Goal: Task Accomplishment & Management: Manage account settings

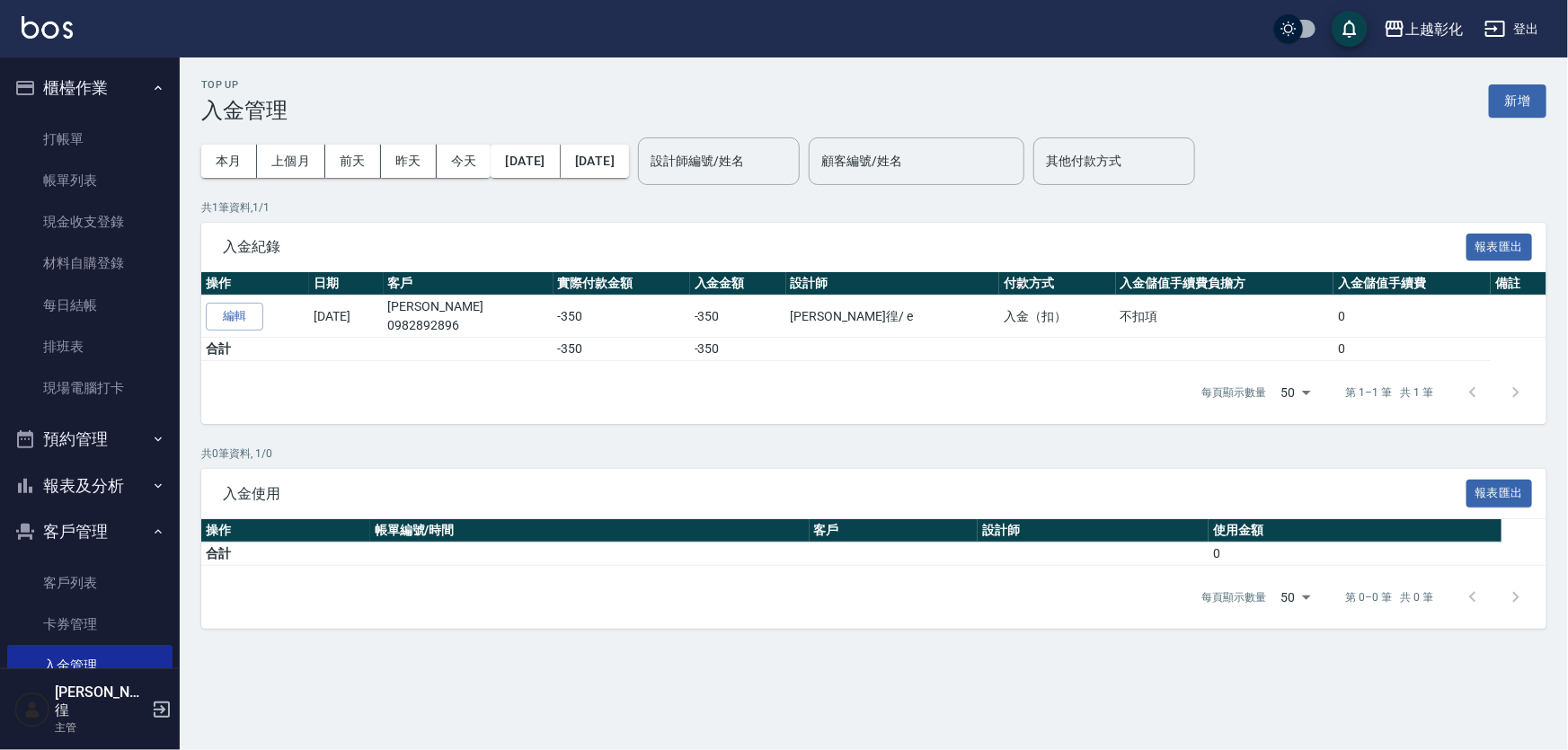
scroll to position [30, 0]
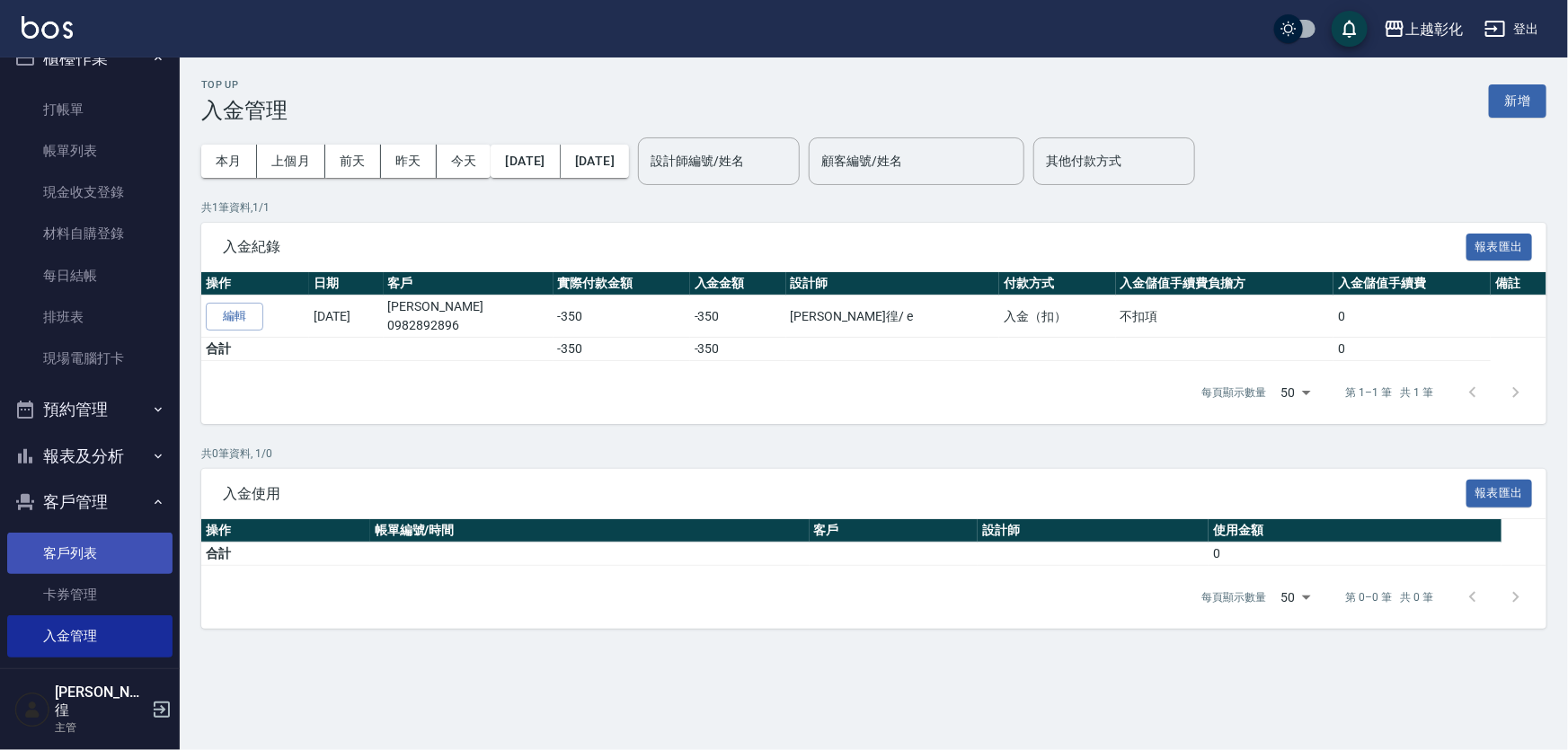
click at [62, 566] on link "客戶列表" at bounding box center [90, 554] width 165 height 41
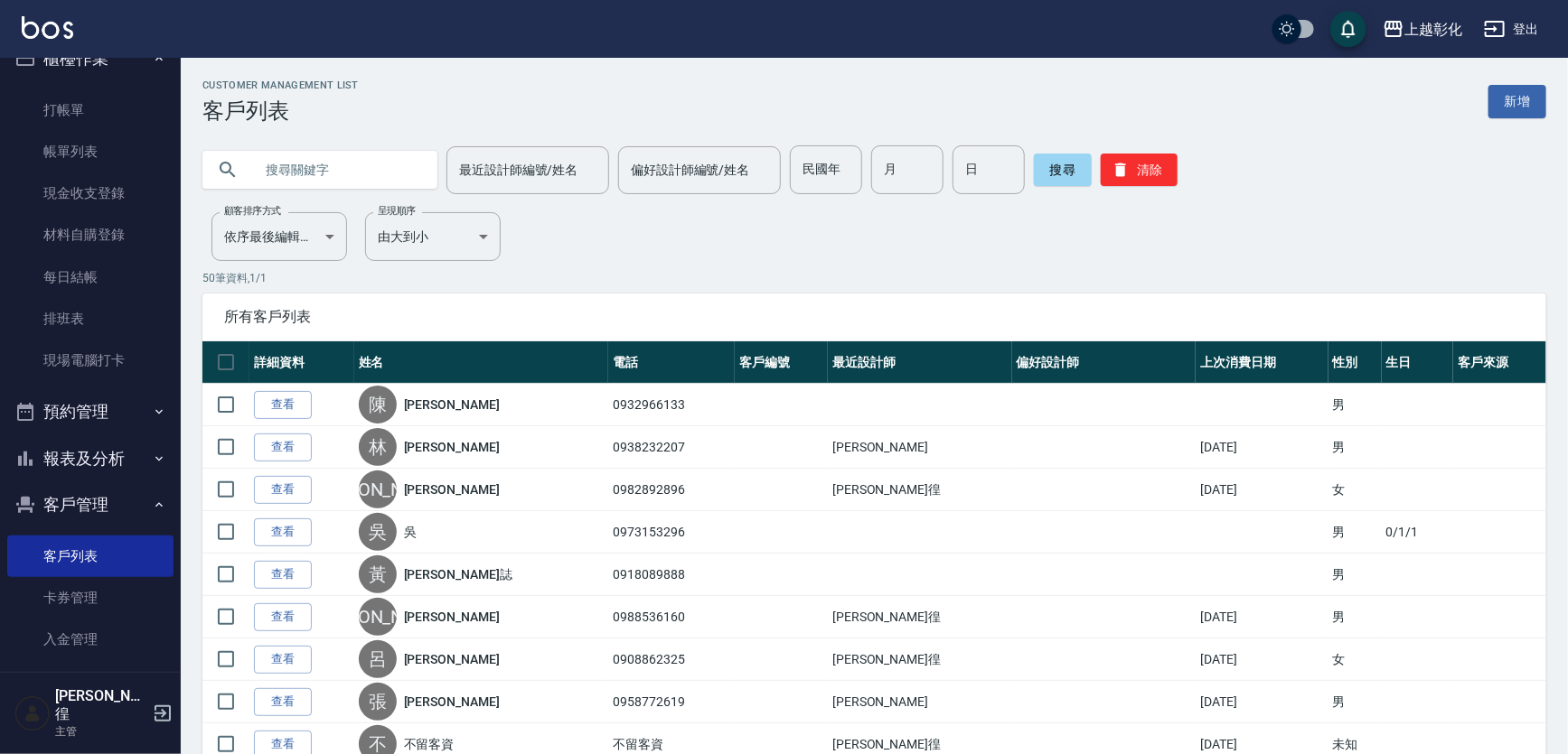
click at [361, 160] on input "text" at bounding box center [338, 170] width 170 height 49
type input "0938232"
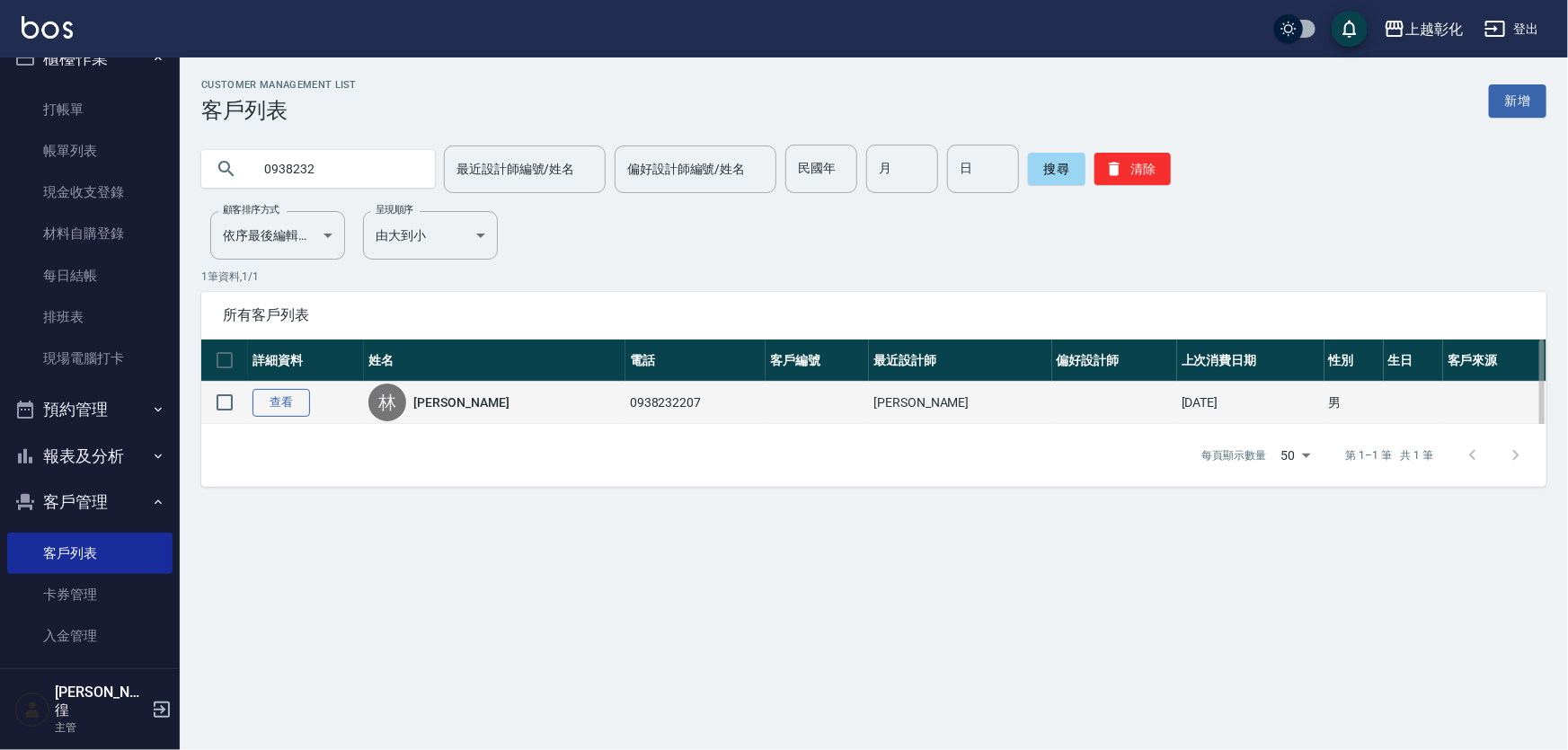
click at [281, 402] on link "查看" at bounding box center [281, 403] width 58 height 28
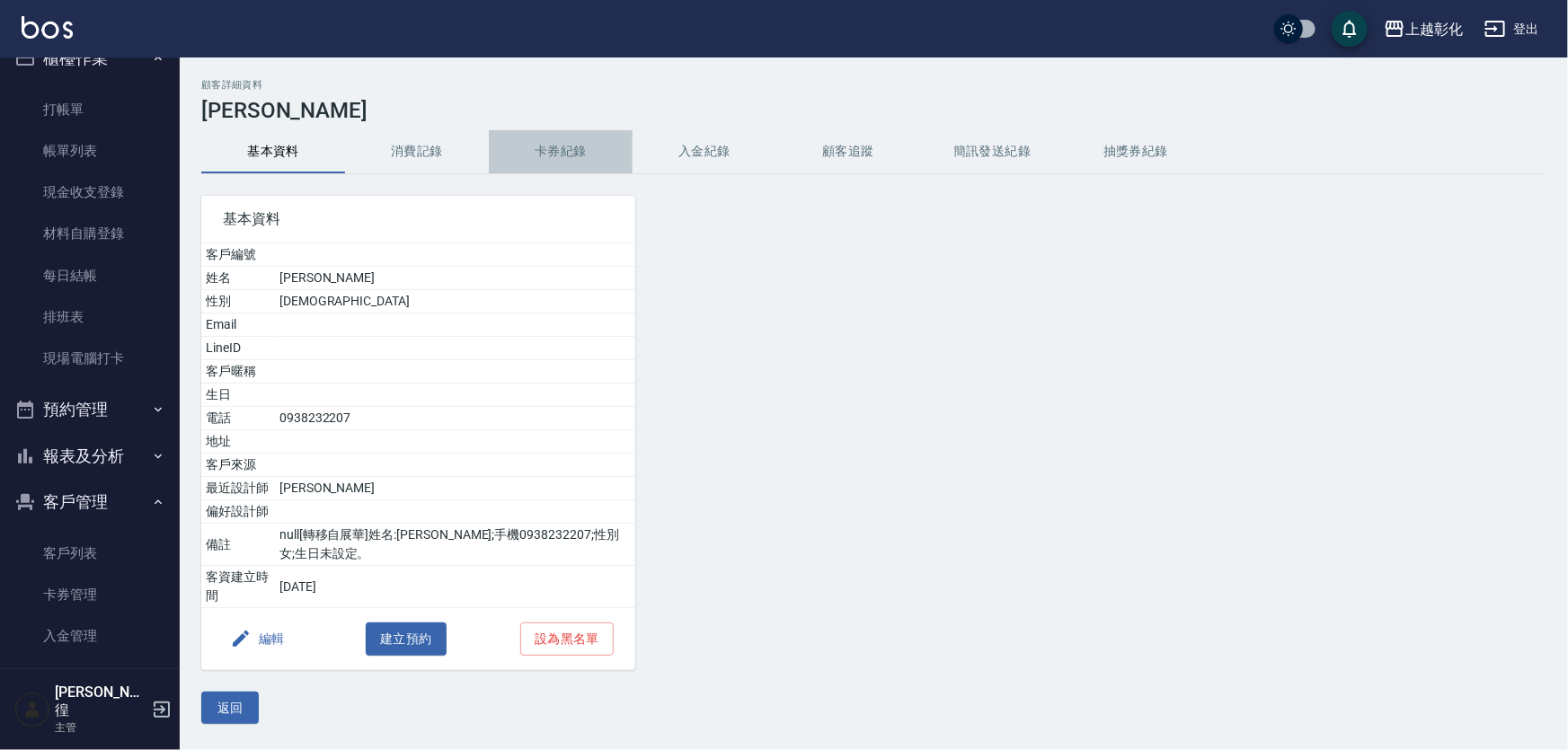
click at [554, 161] on button "卡券紀錄" at bounding box center [561, 151] width 144 height 43
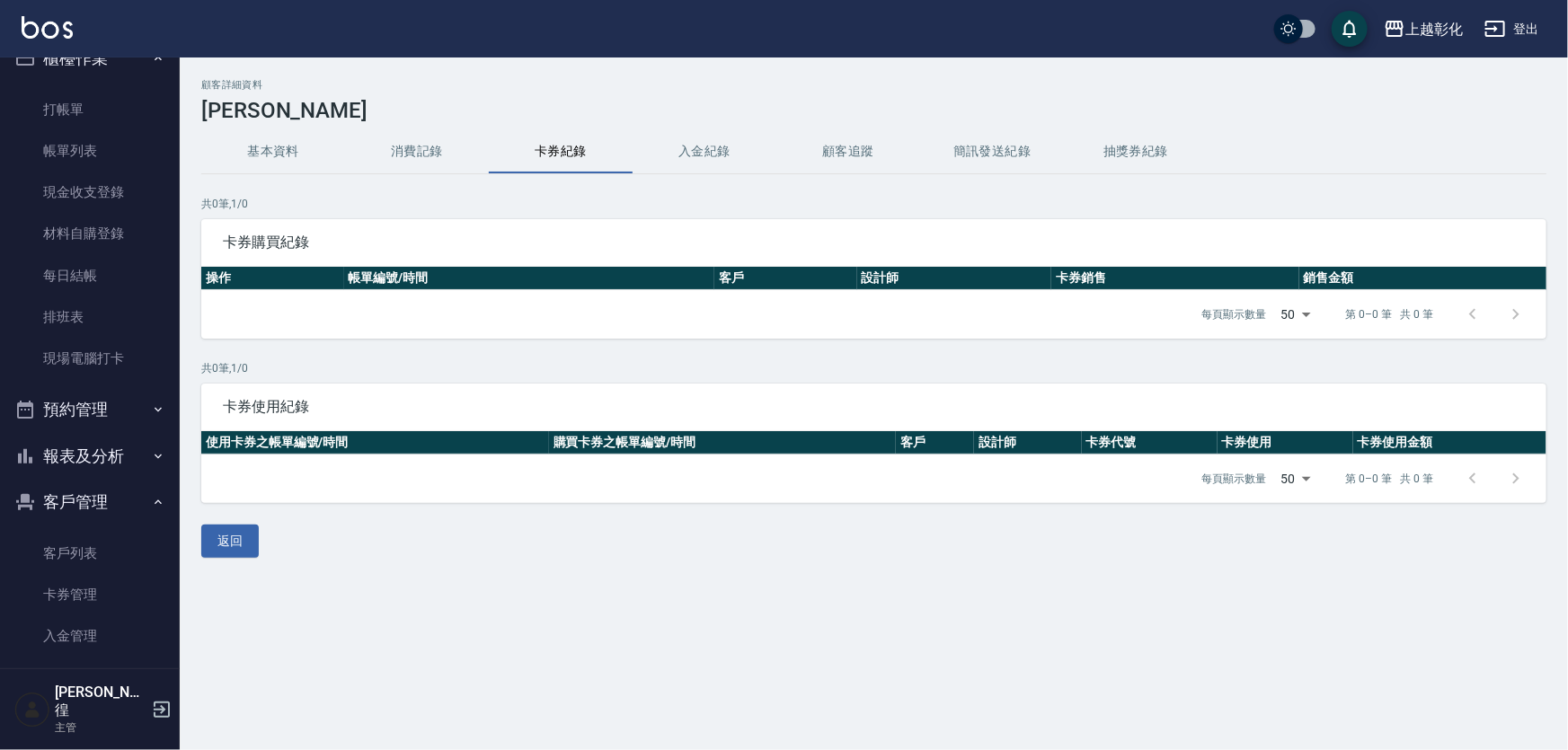
click at [690, 149] on button "入金紀錄" at bounding box center [705, 151] width 144 height 43
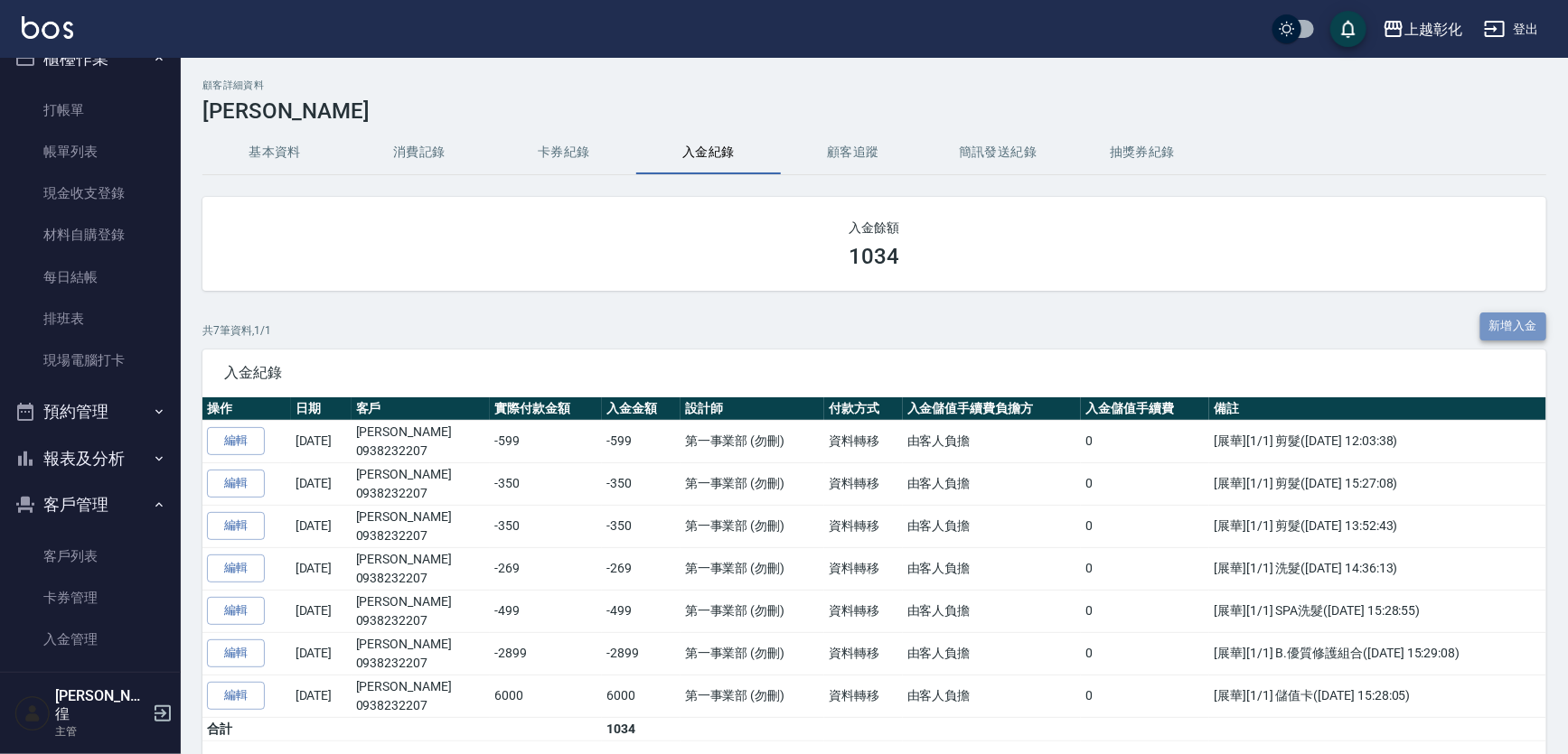
click at [1531, 332] on button "新增入金" at bounding box center [1513, 327] width 67 height 28
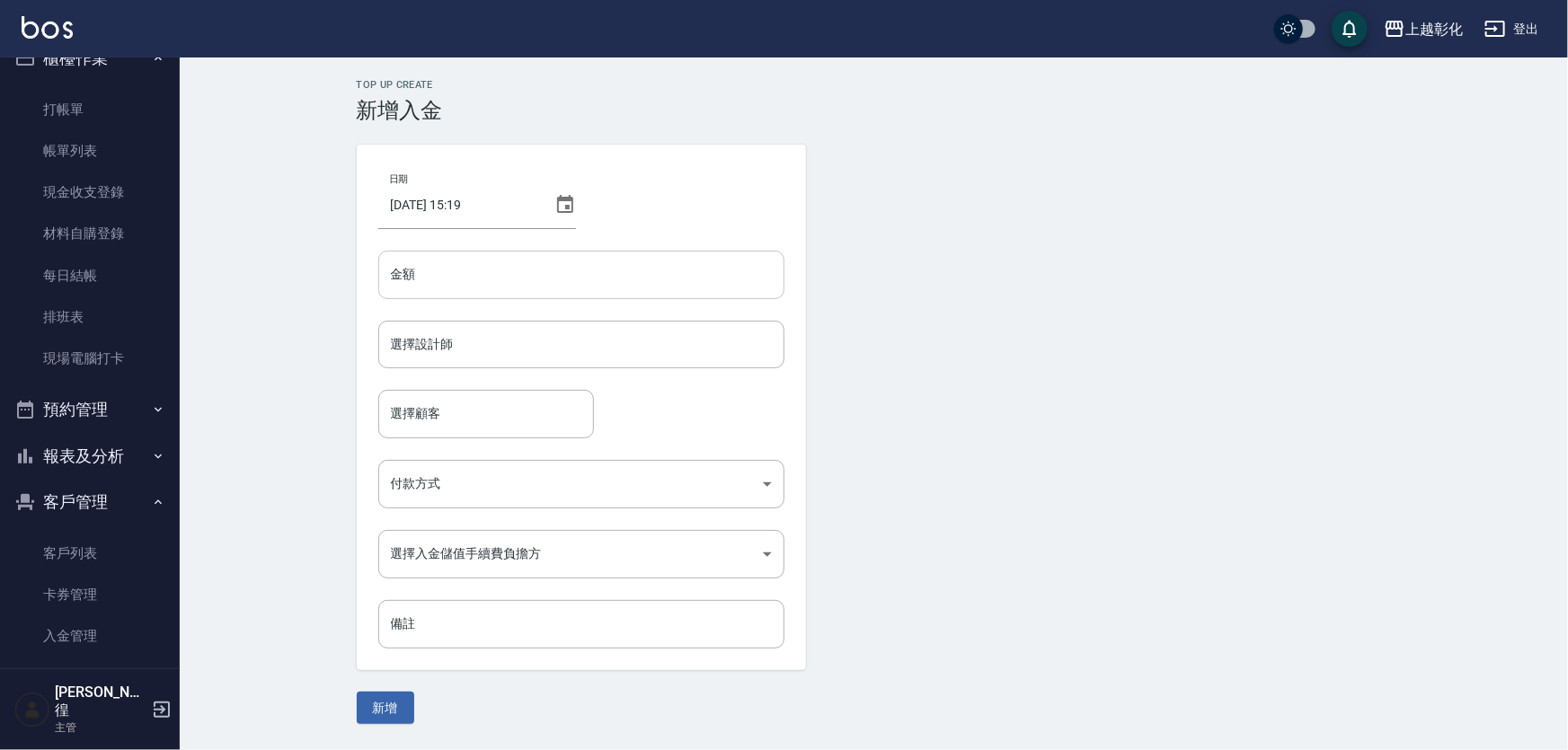
click at [449, 289] on input "金額" at bounding box center [582, 275] width 406 height 49
click at [389, 272] on input "350" at bounding box center [582, 275] width 406 height 49
type input "-350"
click at [458, 334] on input "選擇設計師" at bounding box center [581, 345] width 390 height 32
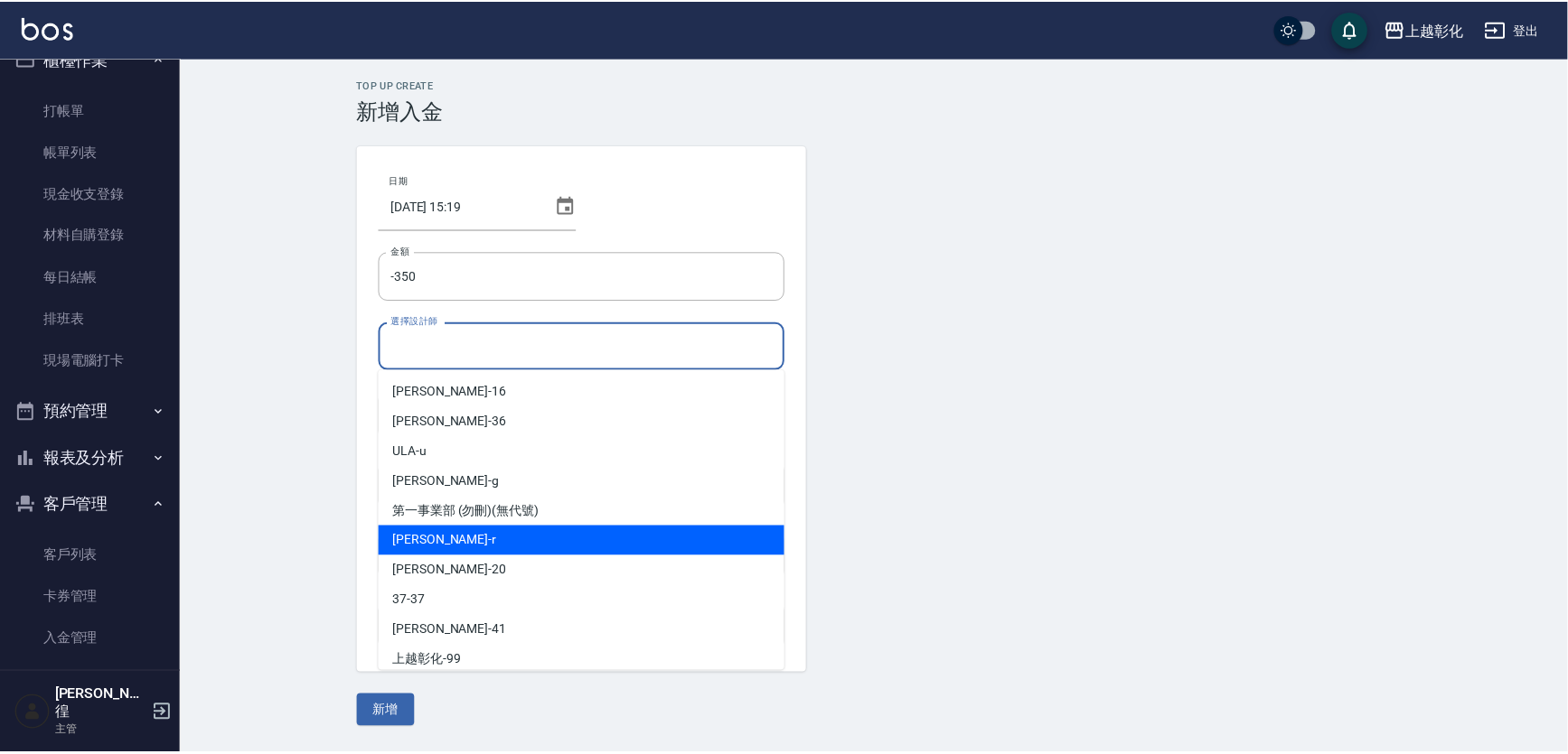
scroll to position [81, 0]
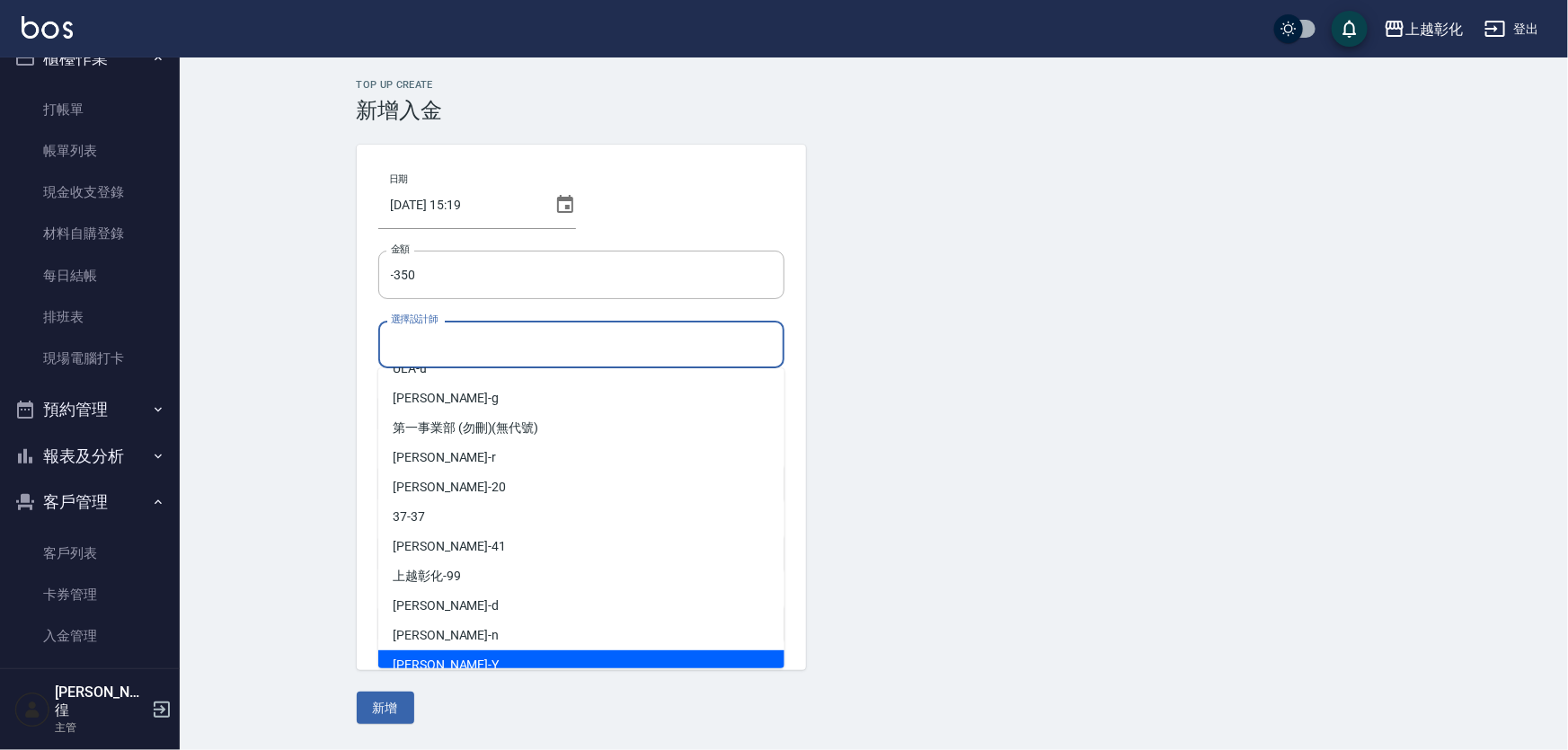
click at [459, 652] on div "[PERSON_NAME]" at bounding box center [582, 666] width 406 height 30
type input "[PERSON_NAME]-Y"
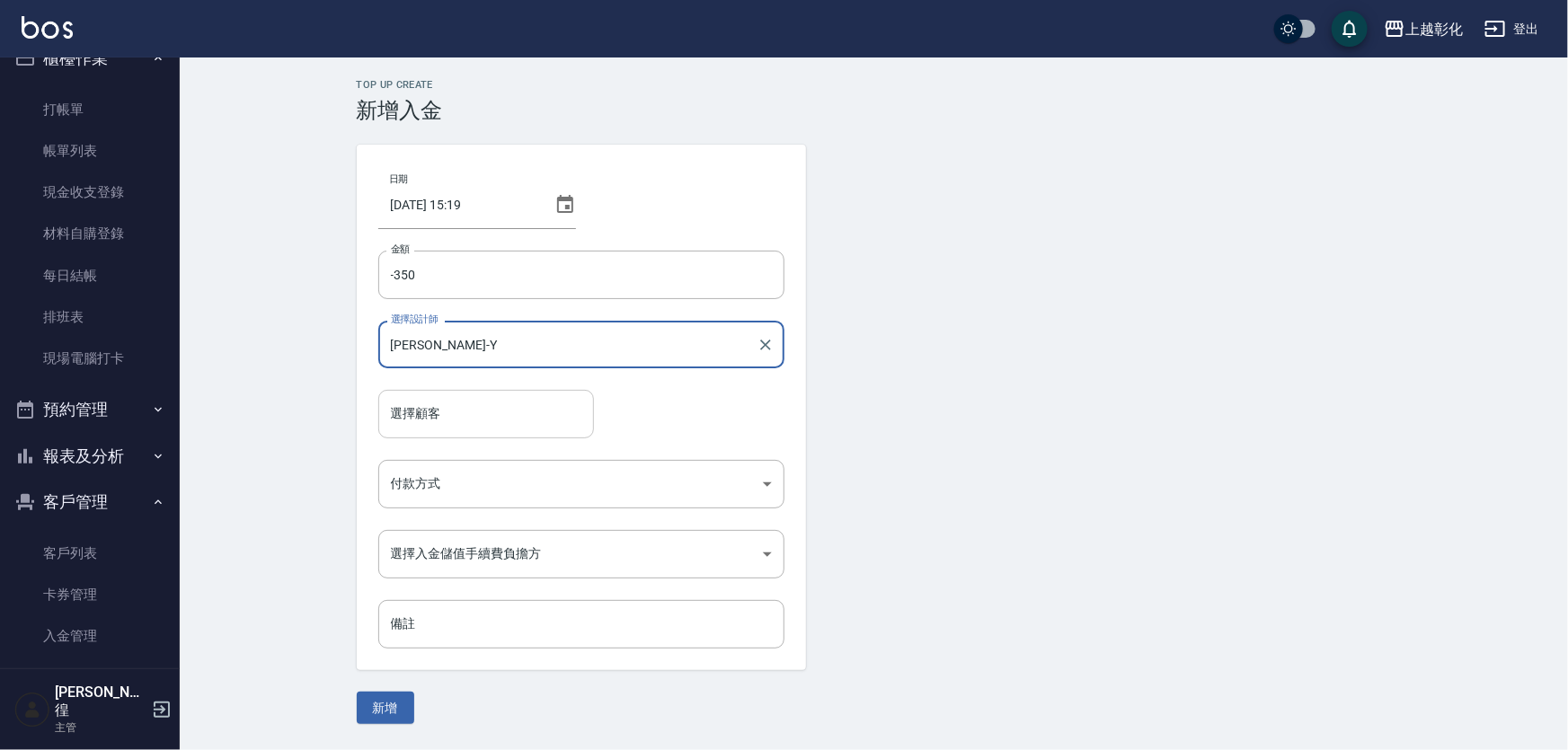
click at [455, 422] on input "選擇顧客" at bounding box center [485, 414] width 199 height 32
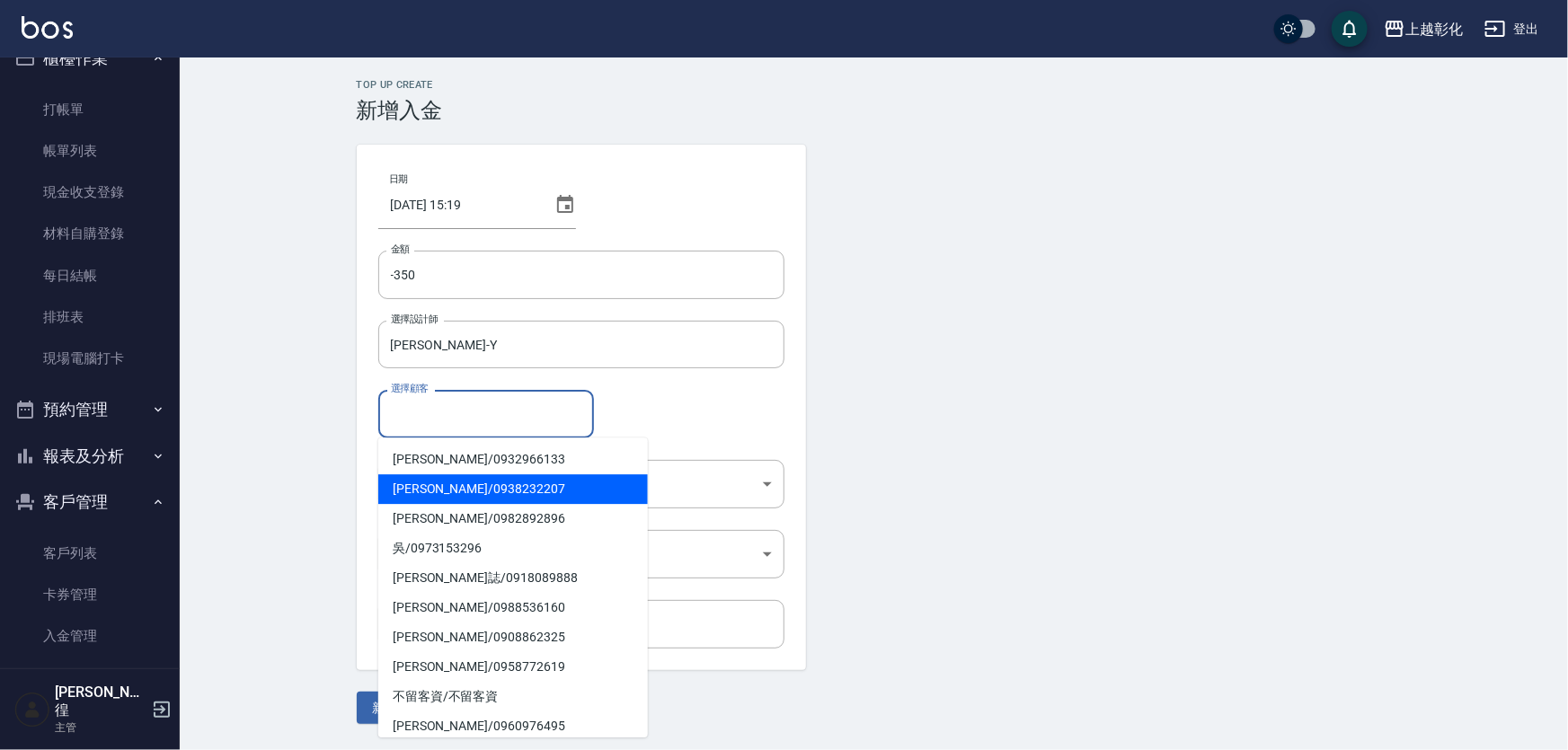
click at [491, 487] on span "[PERSON_NAME]/ 0938232207" at bounding box center [513, 489] width 269 height 30
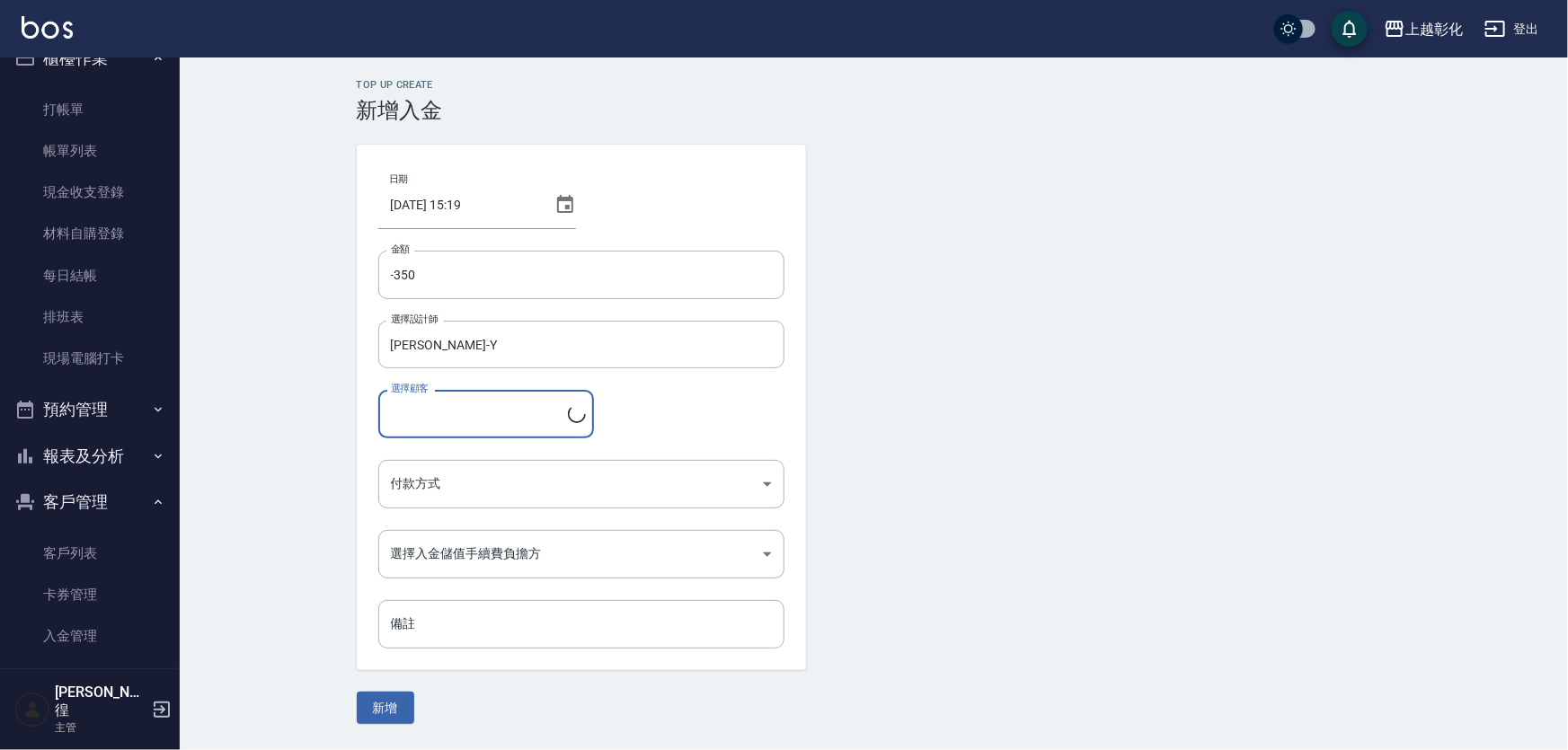
type input "[PERSON_NAME]/0938232207"
click at [450, 474] on body "上越彰化 登出 櫃檯作業 打帳單 帳單列表 現金收支登錄 材料自購登錄 每日結帳 排班表 現場電腦打卡 預約管理 預約管理 單日預約紀錄 單週預約紀錄 報表及…" at bounding box center [784, 375] width 1568 height 750
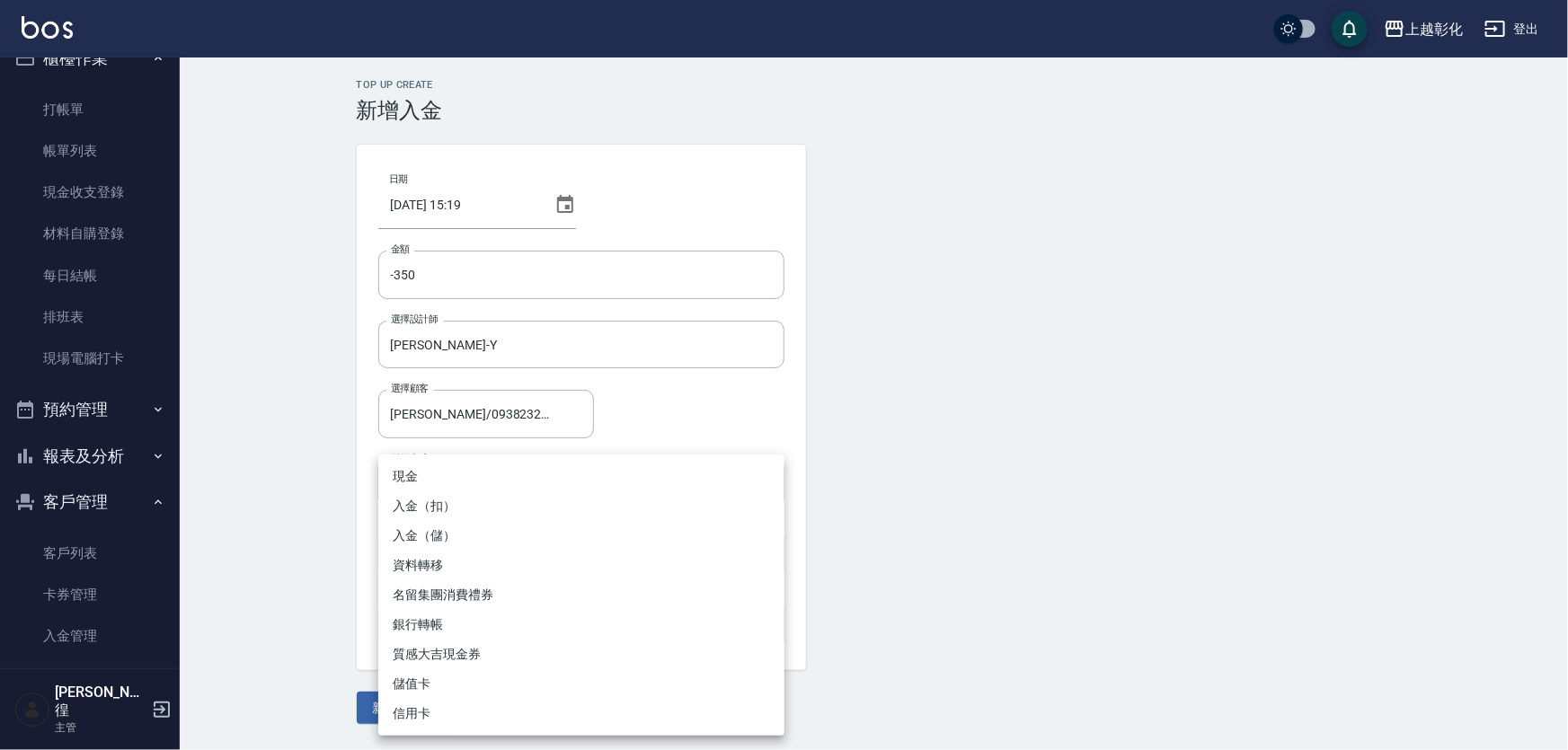
click at [495, 510] on li "入金（扣）" at bounding box center [582, 507] width 406 height 30
type input "入金（扣）"
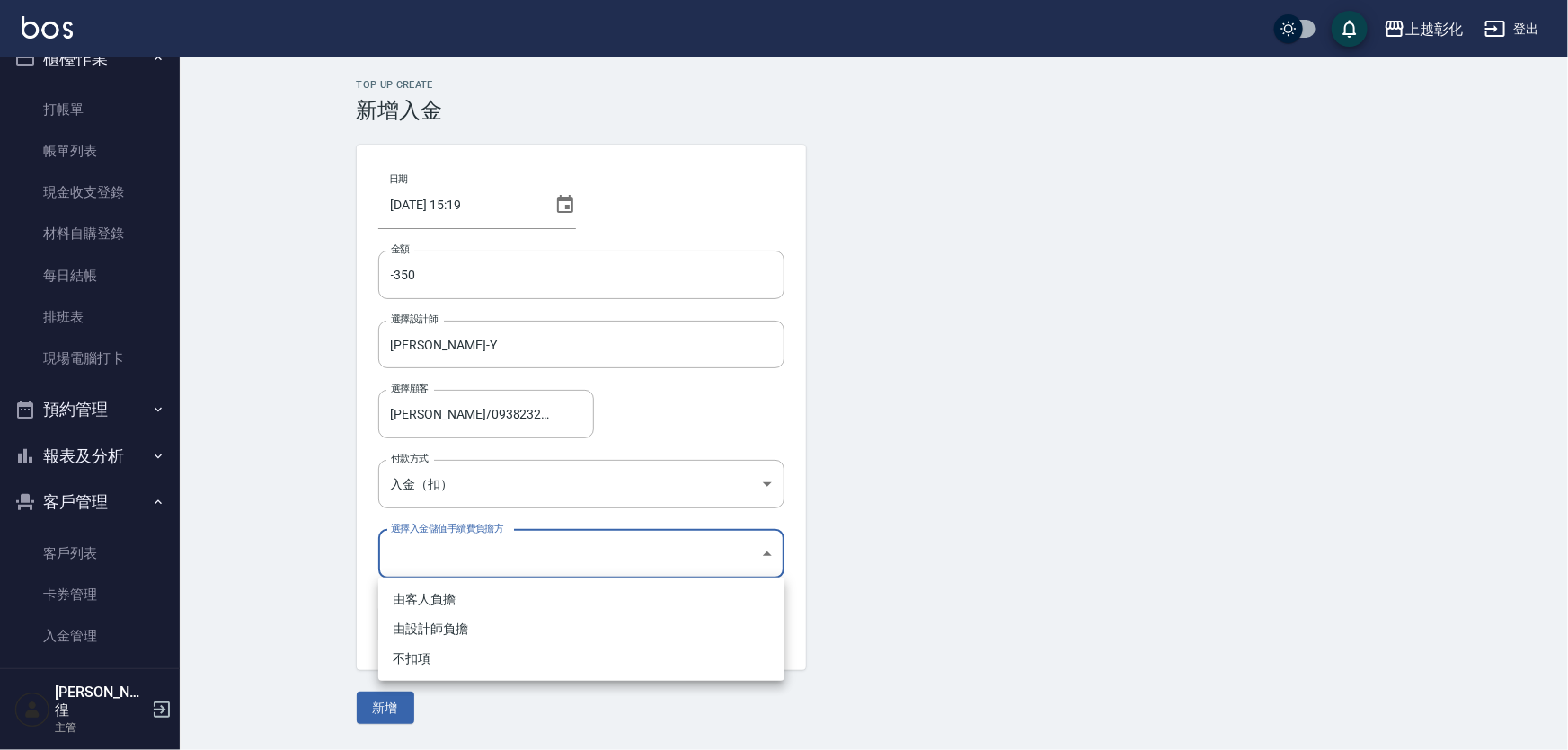
drag, startPoint x: 490, startPoint y: 566, endPoint x: 489, endPoint y: 575, distance: 9.1
click at [489, 575] on body "上越彰化 登出 櫃檯作業 打帳單 帳單列表 現金收支登錄 材料自購登錄 每日結帳 排班表 現場電腦打卡 預約管理 預約管理 單日預約紀錄 單週預約紀錄 報表及…" at bounding box center [784, 375] width 1568 height 750
click at [467, 665] on li "不扣項" at bounding box center [582, 659] width 406 height 30
type input "WITHOUTHANDLINGFEE"
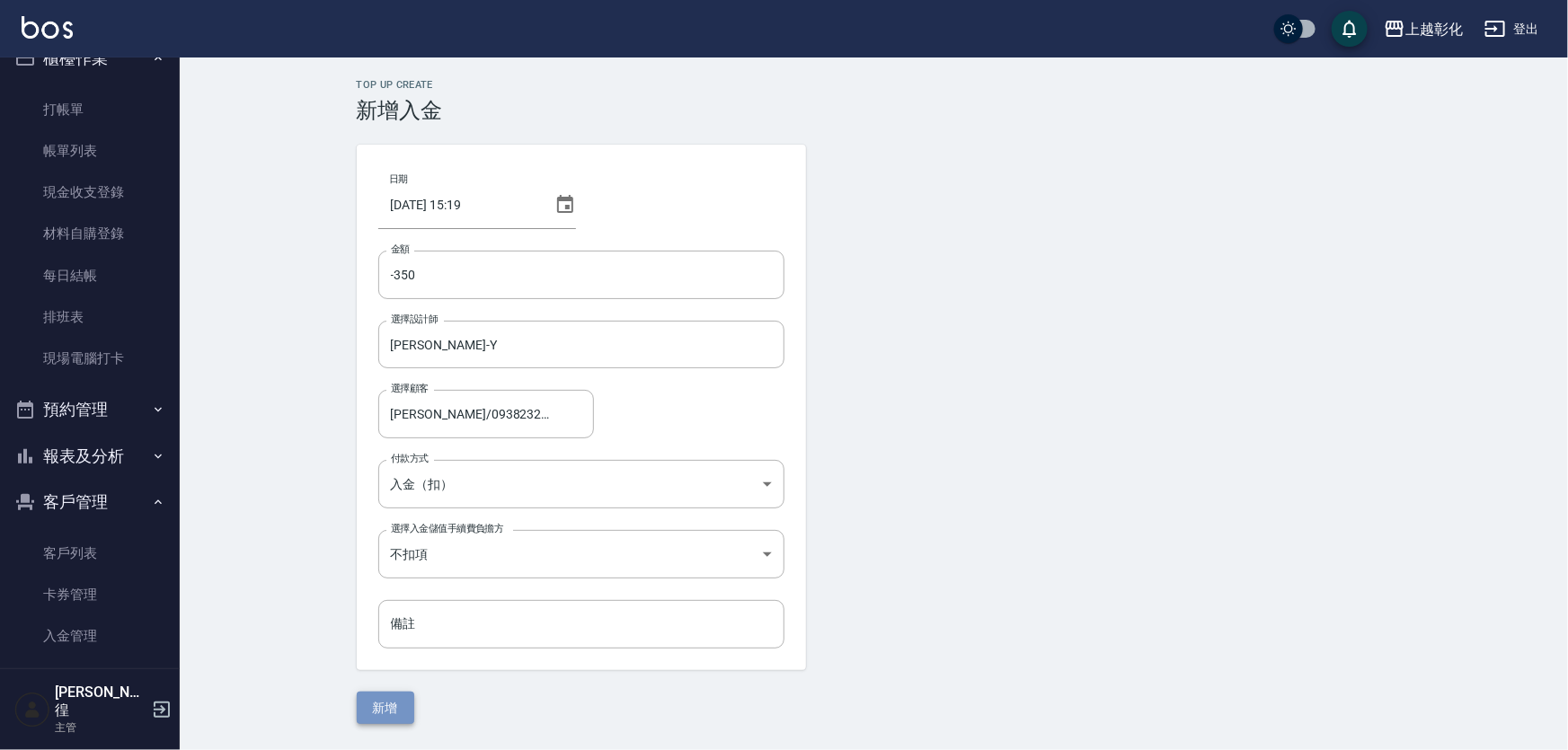
click at [385, 707] on button "新增" at bounding box center [386, 709] width 58 height 34
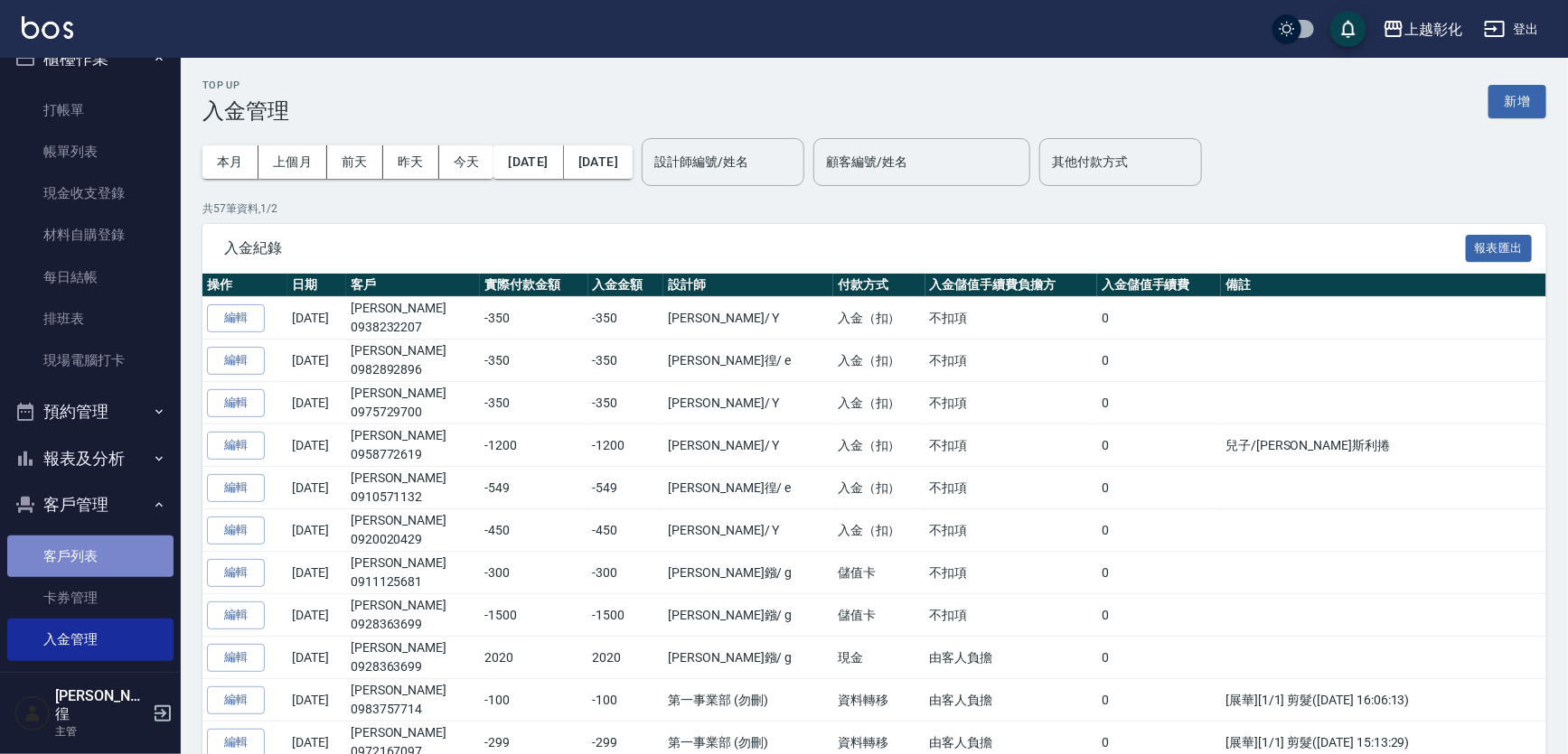
click at [109, 560] on link "客戶列表" at bounding box center [90, 557] width 166 height 41
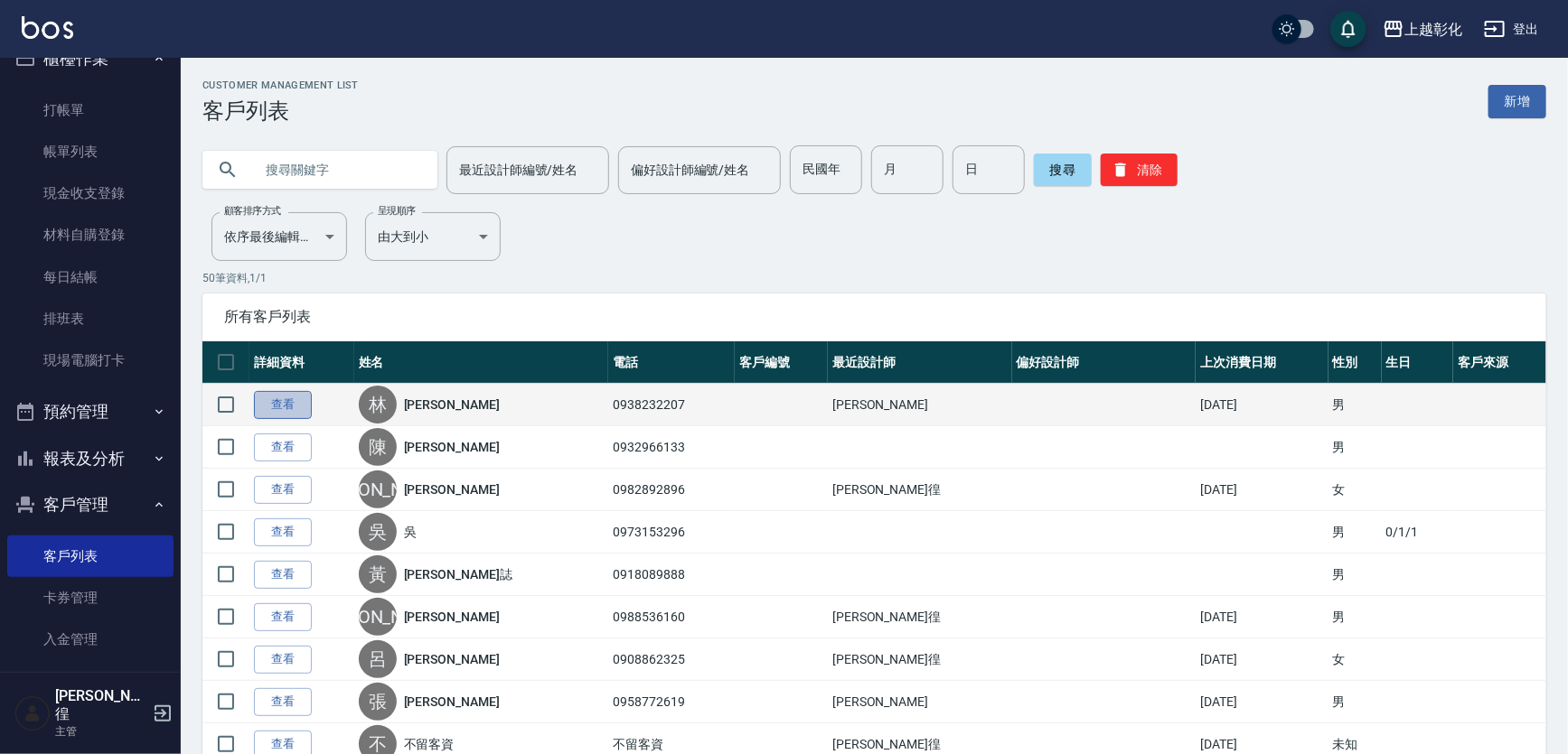
click at [288, 412] on link "查看" at bounding box center [283, 405] width 58 height 28
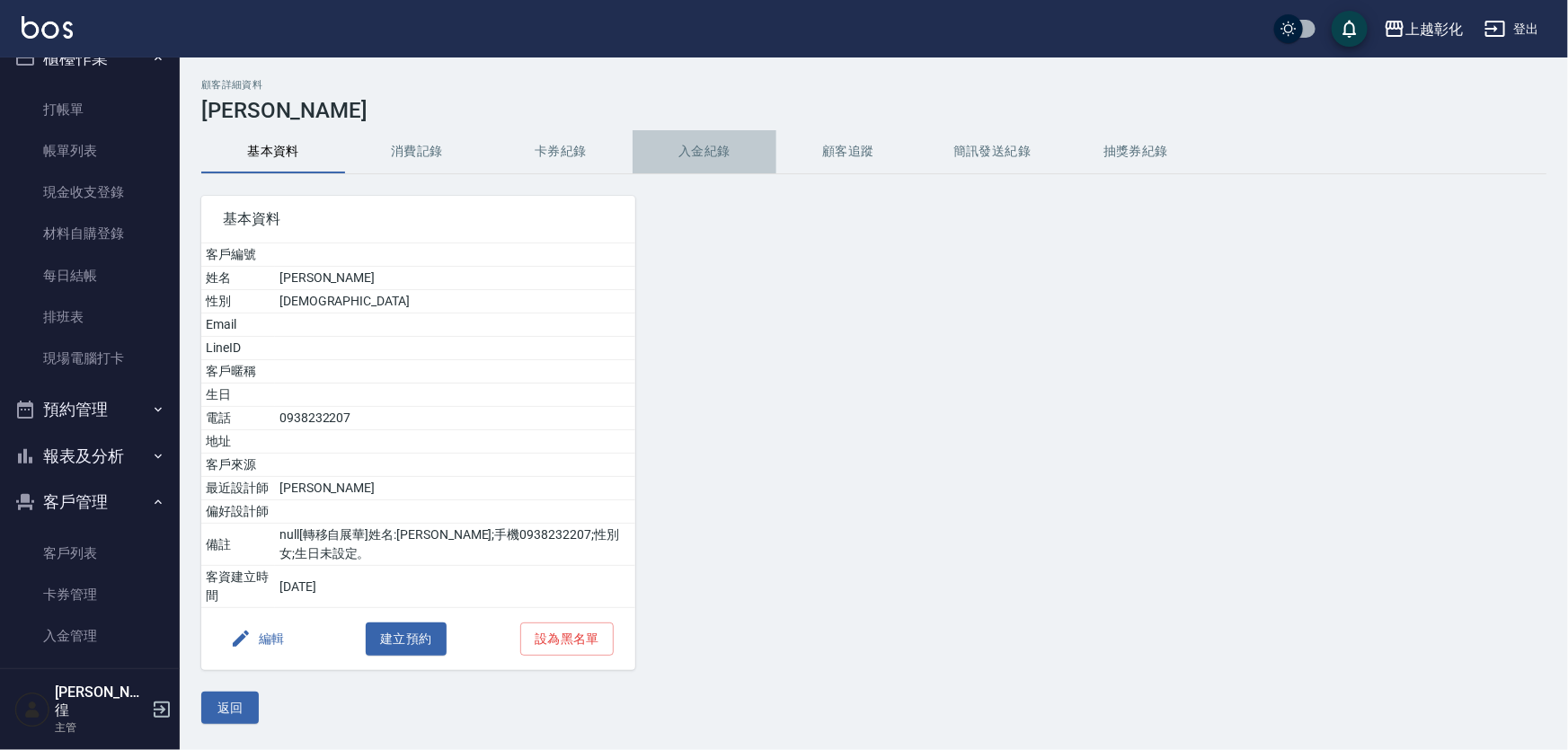
click at [741, 139] on button "入金紀錄" at bounding box center [705, 151] width 144 height 43
